Goal: Task Accomplishment & Management: Complete application form

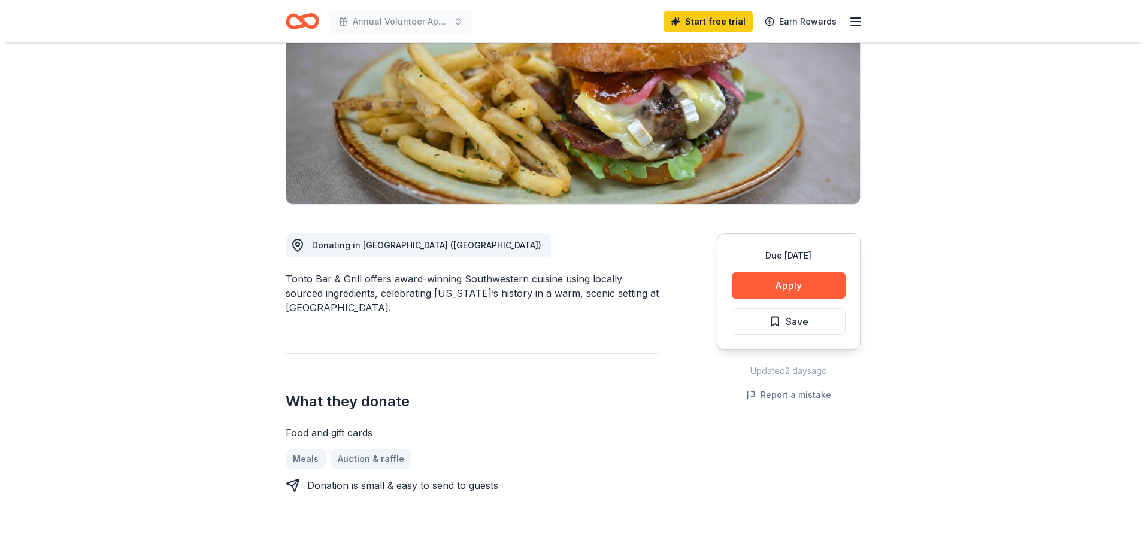
scroll to position [120, 0]
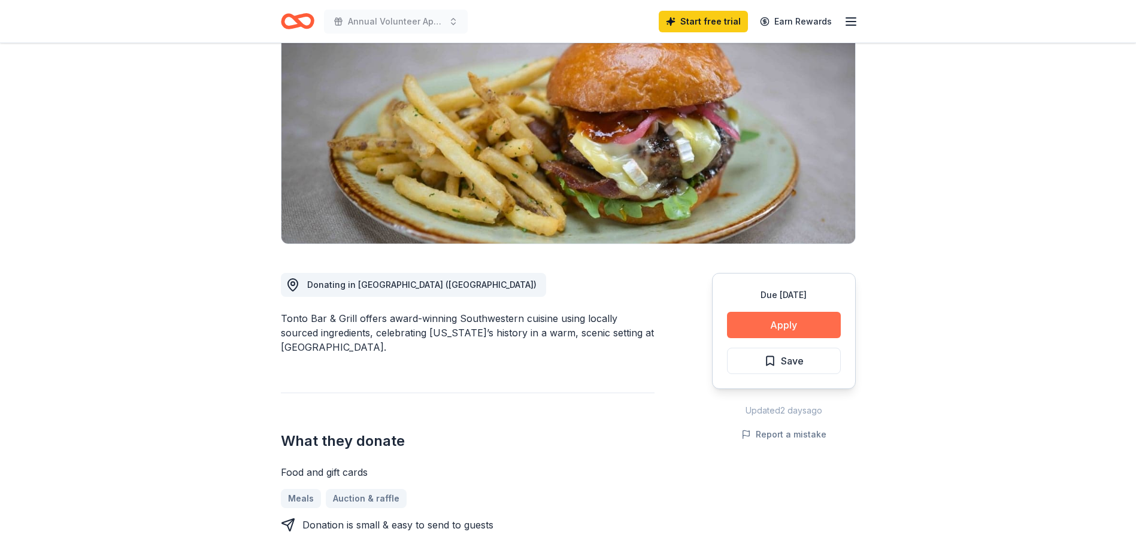
click at [776, 328] on button "Apply" at bounding box center [784, 325] width 114 height 26
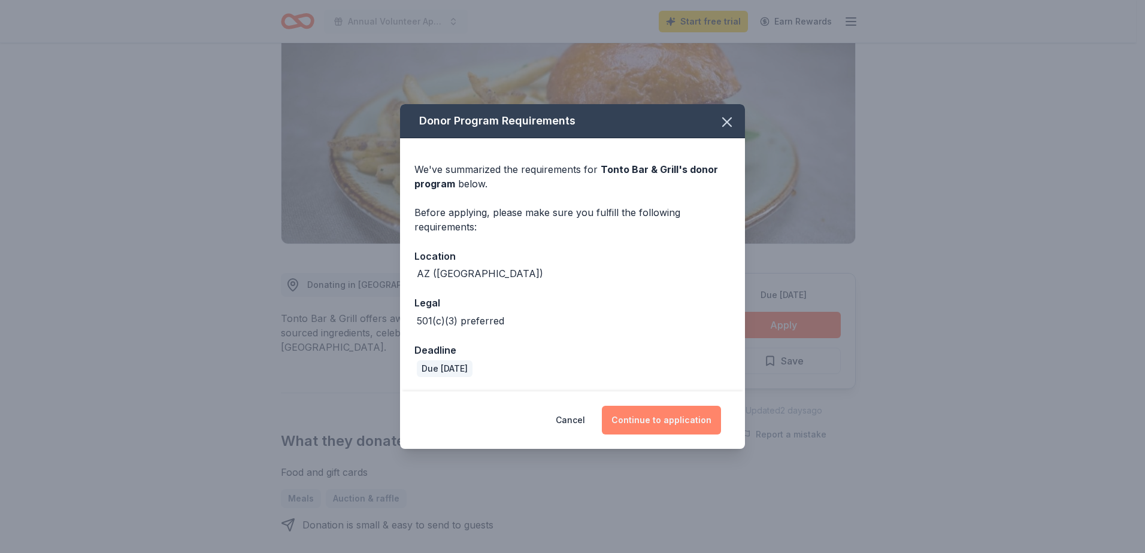
click at [675, 417] on button "Continue to application" at bounding box center [661, 420] width 119 height 29
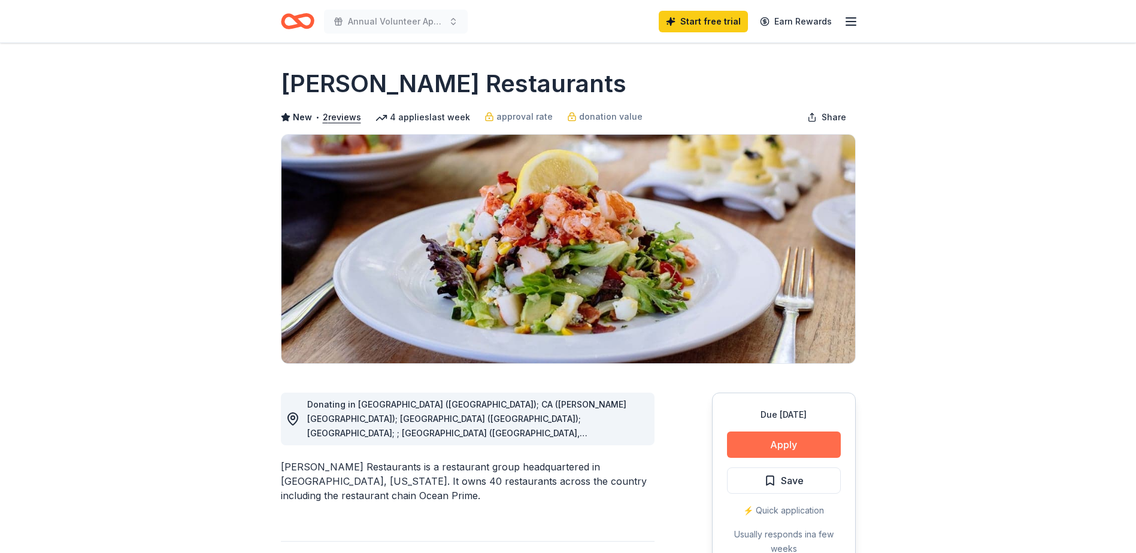
click at [792, 445] on button "Apply" at bounding box center [784, 445] width 114 height 26
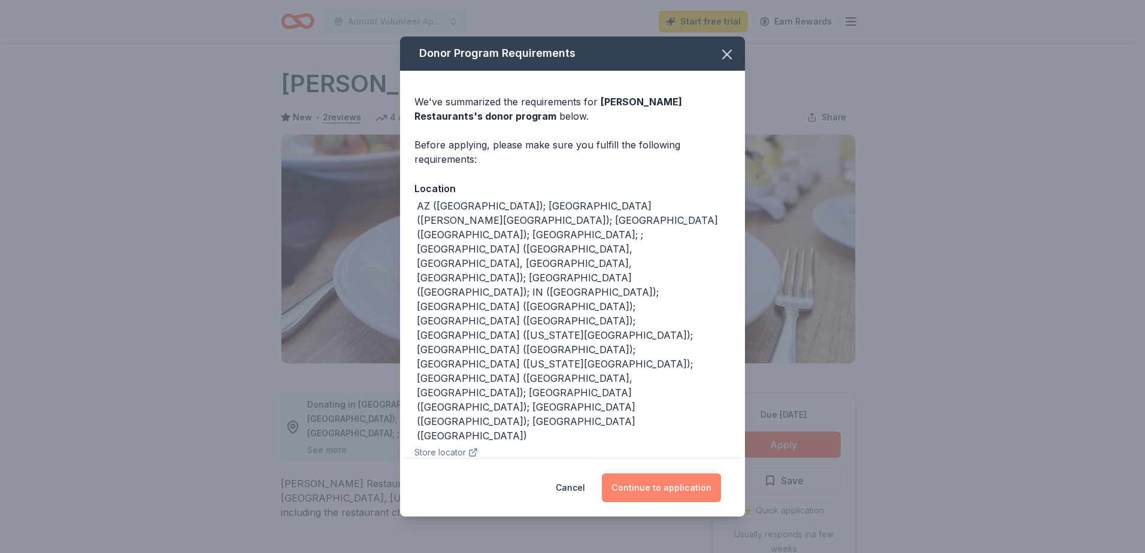
click at [663, 486] on button "Continue to application" at bounding box center [661, 488] width 119 height 29
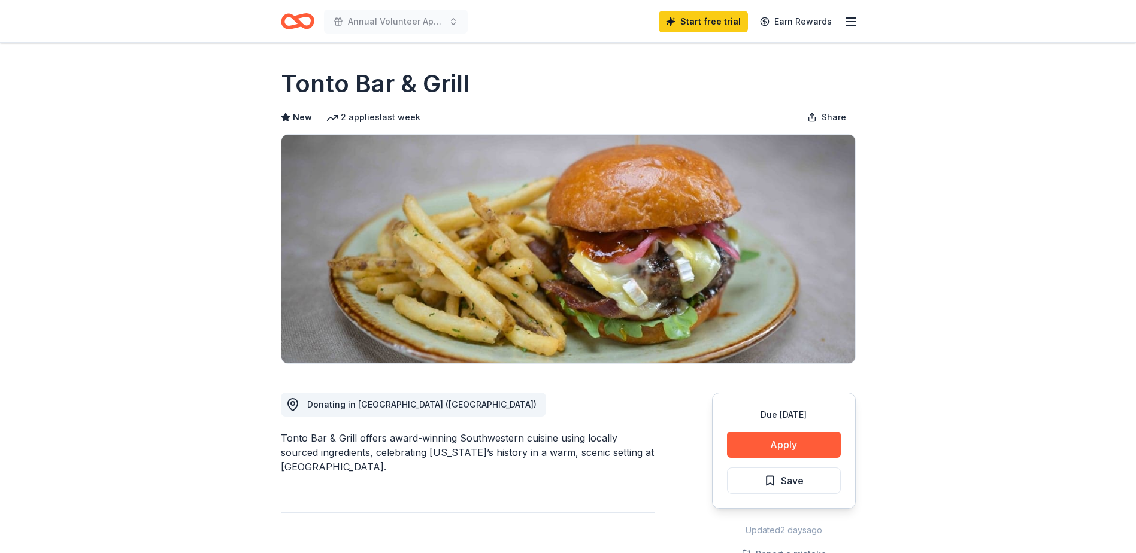
click at [299, 19] on icon "Home" at bounding box center [298, 21] width 34 height 28
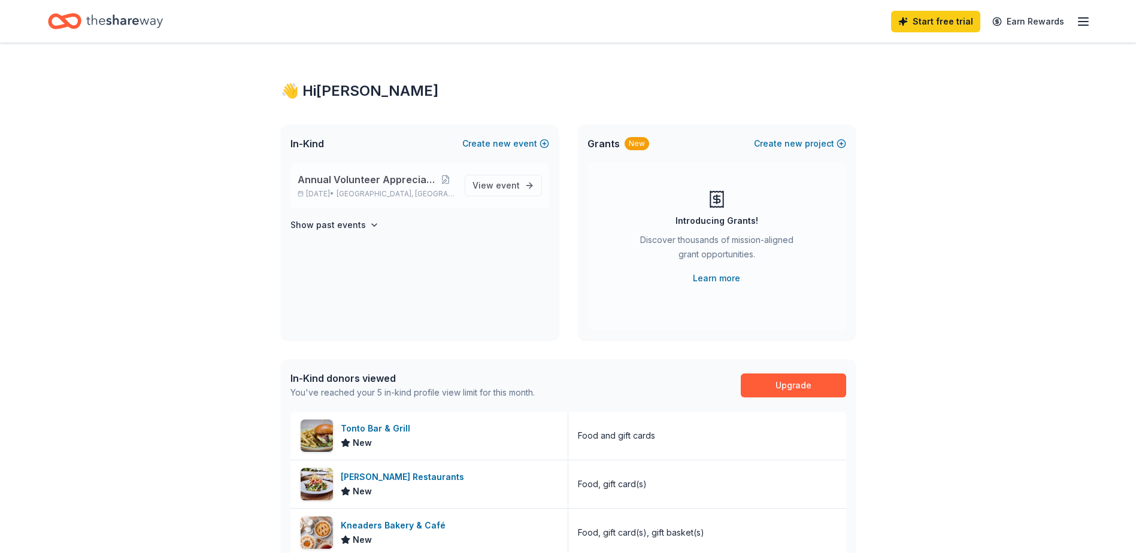
click at [348, 186] on span "Annual Volunteer Appreciation Event" at bounding box center [367, 179] width 138 height 14
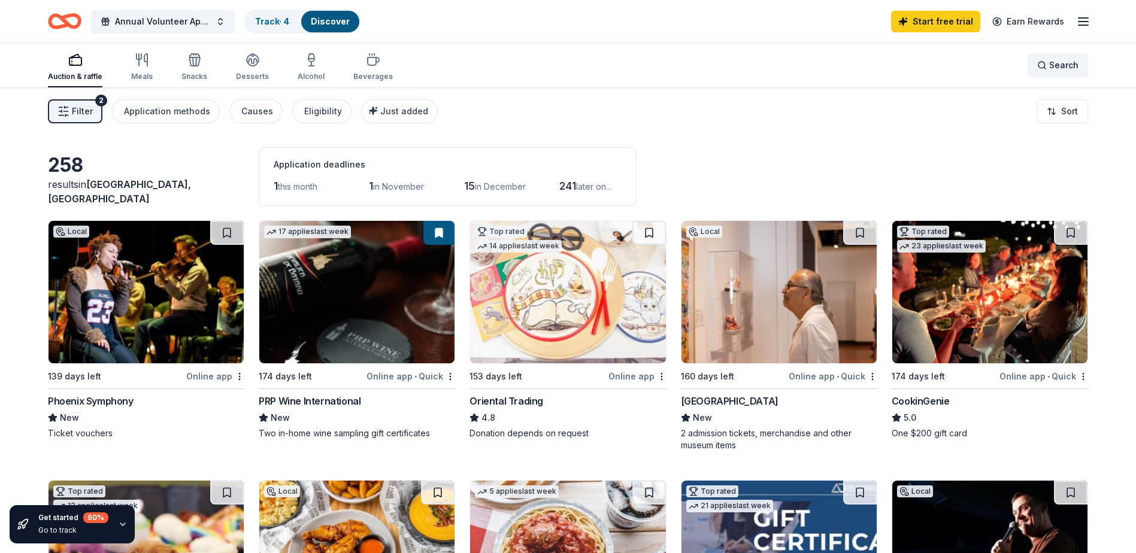
click at [1048, 66] on div "Search" at bounding box center [1057, 65] width 41 height 14
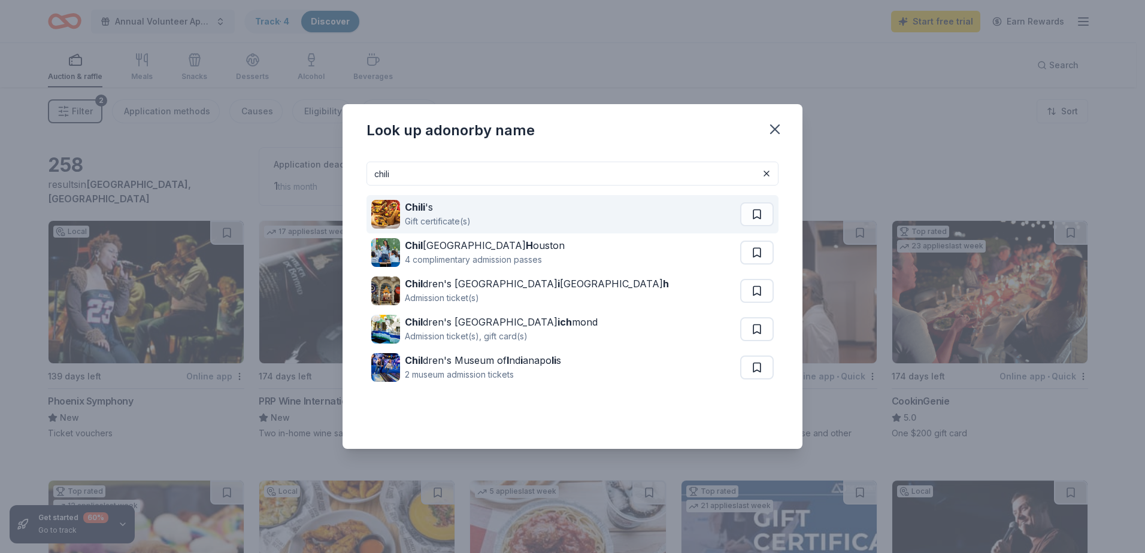
type input "chili"
click at [418, 208] on strong "Chili" at bounding box center [415, 207] width 20 height 12
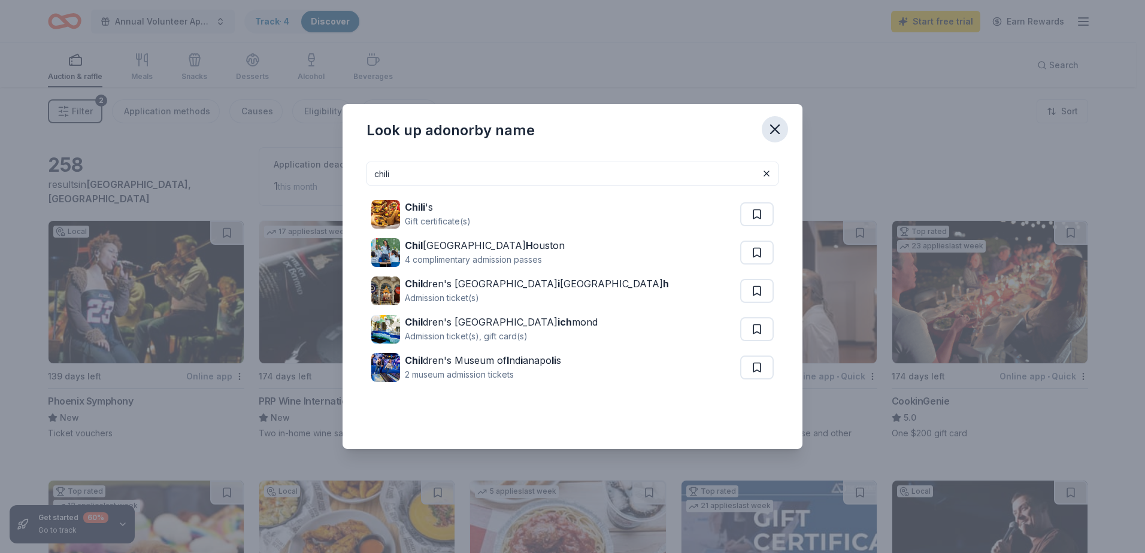
click at [775, 128] on icon "button" at bounding box center [774, 129] width 17 height 17
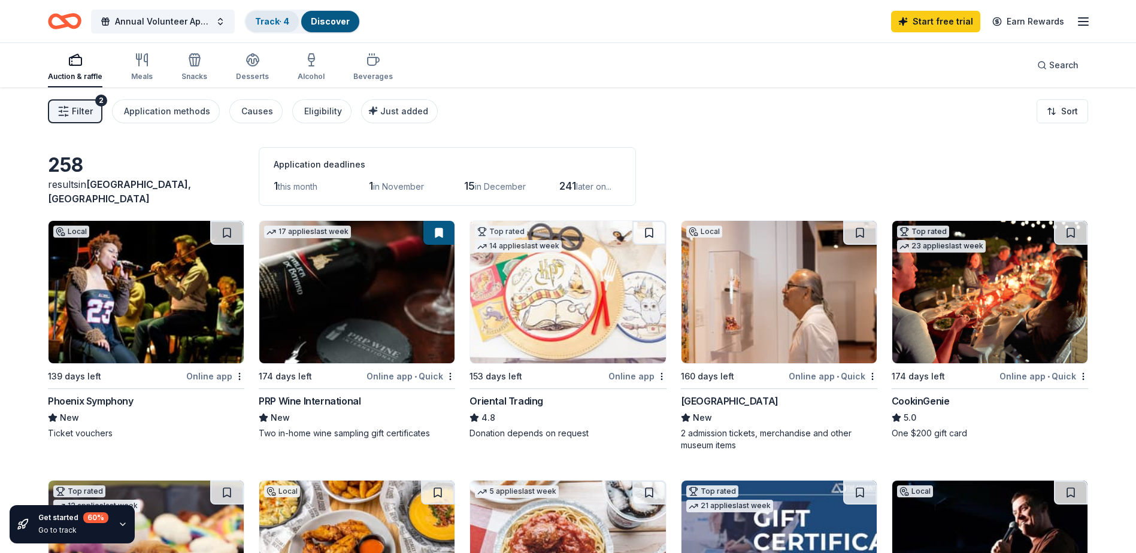
click at [273, 20] on link "Track · 4" at bounding box center [272, 21] width 34 height 10
